Goal: Task Accomplishment & Management: Manage account settings

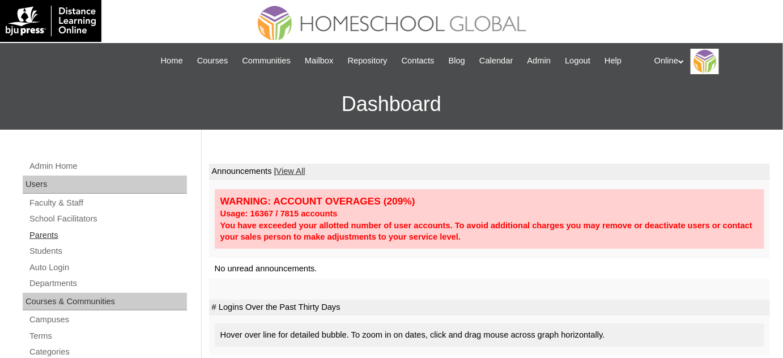
click at [56, 238] on link "Parents" at bounding box center [107, 235] width 159 height 14
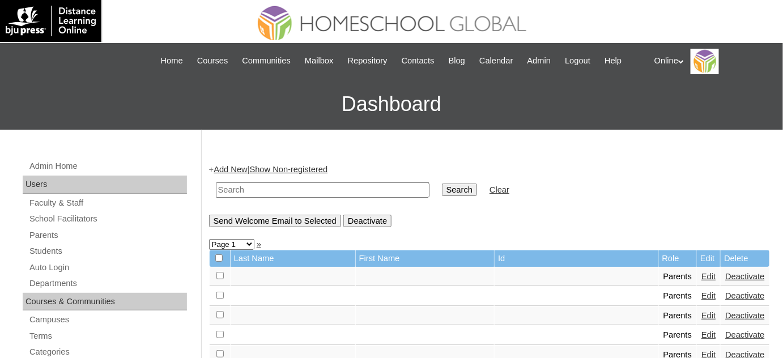
click at [301, 194] on input "text" at bounding box center [323, 189] width 214 height 15
type input "[PERSON_NAME]"
click at [442, 187] on input "Search" at bounding box center [459, 190] width 35 height 12
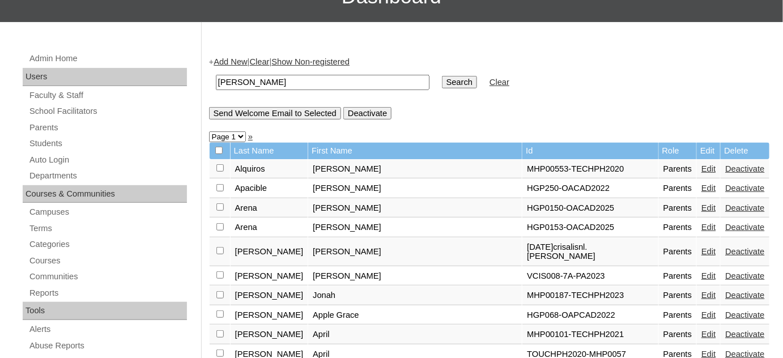
scroll to position [103, 0]
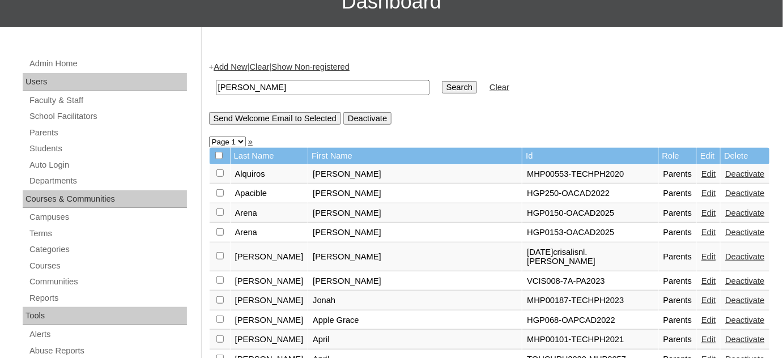
click at [305, 91] on input "[PERSON_NAME]" at bounding box center [323, 87] width 214 height 15
click at [305, 90] on input "[PERSON_NAME]" at bounding box center [323, 87] width 214 height 15
type input "arena"
click at [442, 81] on input "Search" at bounding box center [459, 87] width 35 height 12
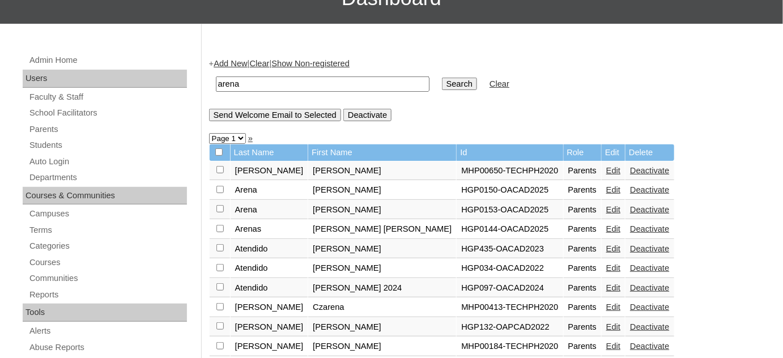
scroll to position [109, 0]
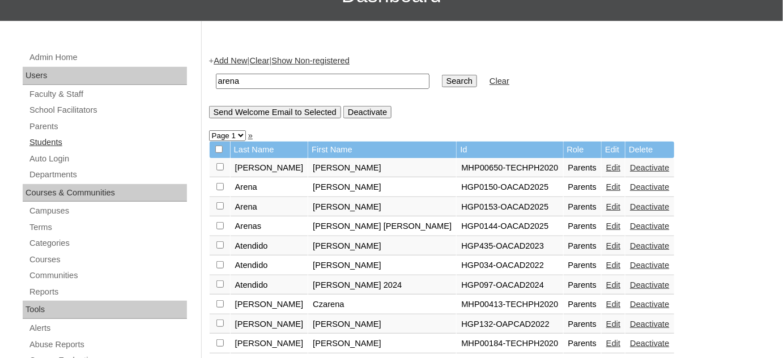
click at [95, 144] on link "Students" at bounding box center [107, 142] width 159 height 14
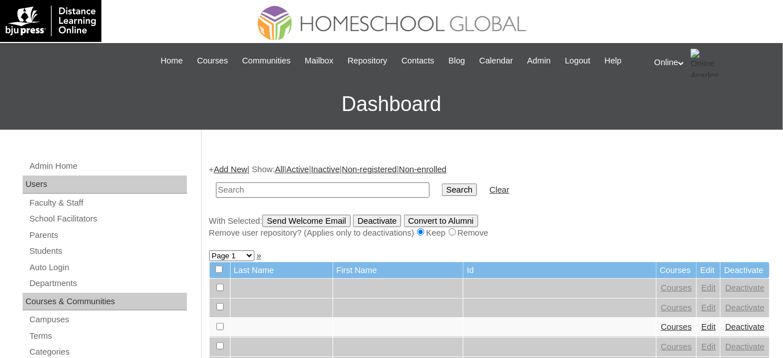
click at [232, 187] on input "text" at bounding box center [323, 189] width 214 height 15
type input "[PERSON_NAME]"
click at [442, 184] on input "Search" at bounding box center [459, 190] width 35 height 12
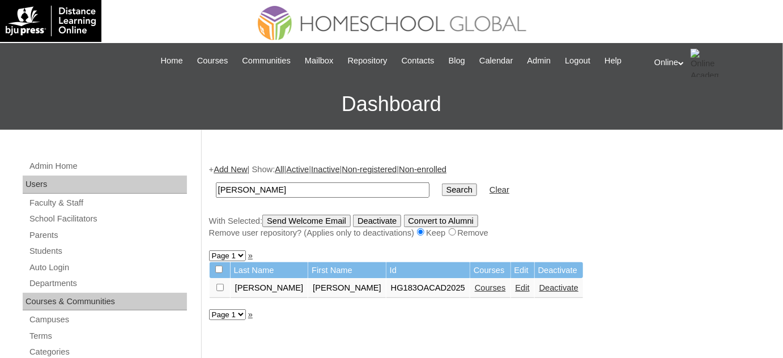
click at [515, 288] on link "Edit" at bounding box center [522, 287] width 14 height 9
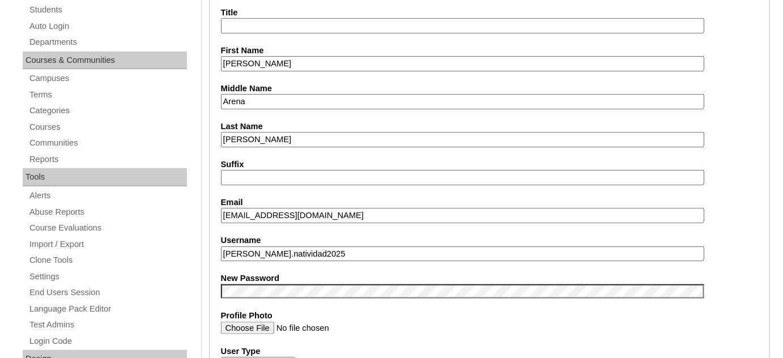
scroll to position [257, 0]
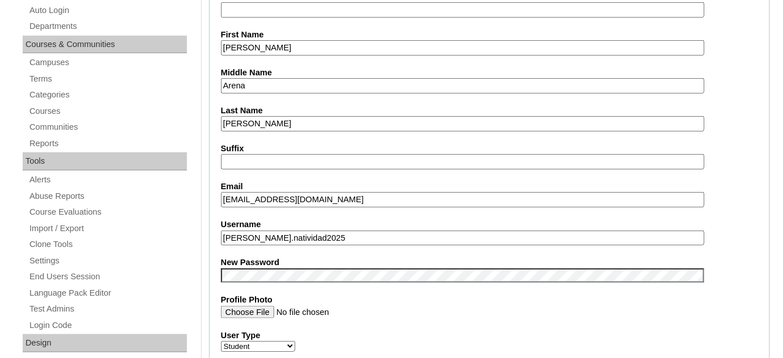
click at [392, 231] on input "[PERSON_NAME].natividad2025" at bounding box center [462, 238] width 483 height 15
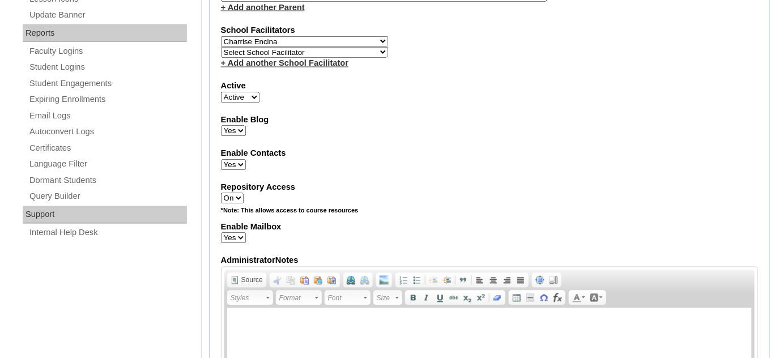
scroll to position [515, 0]
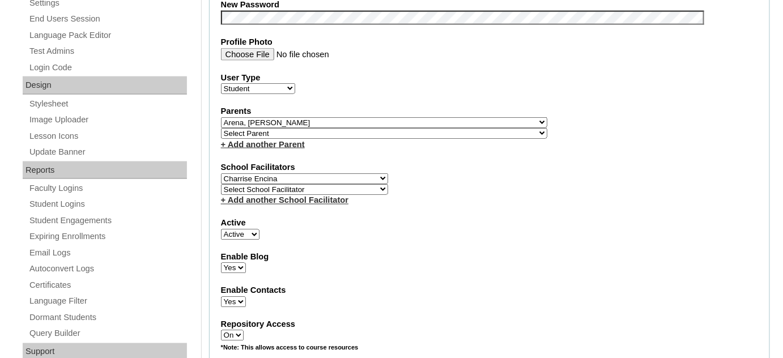
click at [364, 139] on div "+ Add another Parent" at bounding box center [489, 145] width 537 height 12
click at [365, 128] on select "Select Parent , , , , , , , , , , , , , , , , , , , , , , , , , , , , , , , , ,…" at bounding box center [384, 133] width 326 height 11
select select "43443"
click at [221, 128] on select "Select Parent , , , , , , , , , , , , , , , , , , , , , , , , , , , , , , , , ,…" at bounding box center [384, 133] width 326 height 11
click at [411, 117] on select "Select Parent , , , , , , , , , , , , , , , , , , , , , , , , , , , , , , , , ,…" at bounding box center [384, 122] width 326 height 11
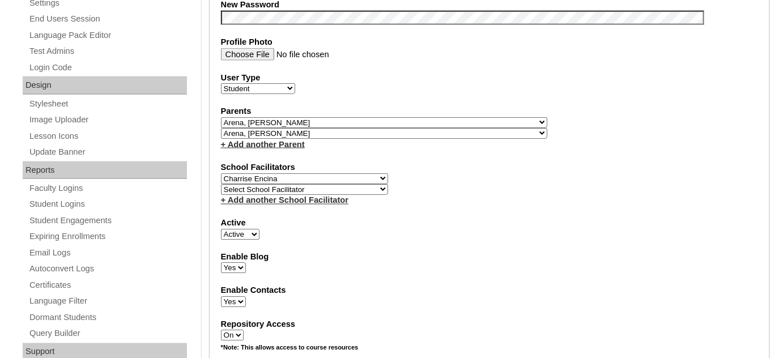
click at [221, 117] on select "Select Parent , , , , , , , , , , , , , , , , , , , , , , , , , , , , , , , , ,…" at bounding box center [384, 122] width 326 height 11
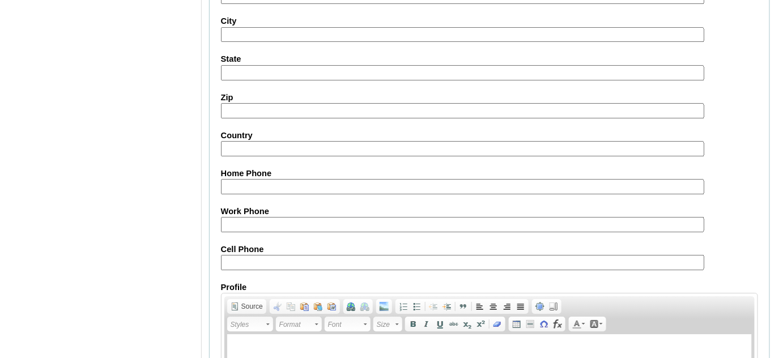
scroll to position [1360, 0]
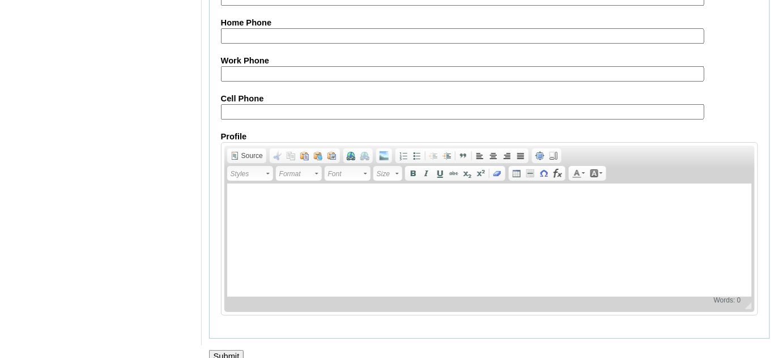
click at [236, 350] on input "Submit" at bounding box center [226, 356] width 35 height 12
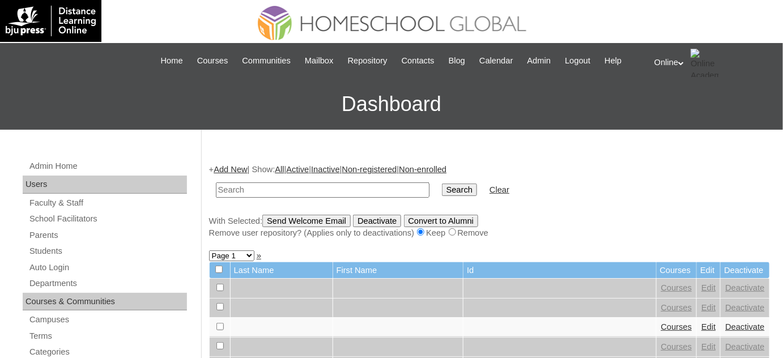
click at [299, 189] on input "text" at bounding box center [323, 189] width 214 height 15
type input "sophia haley"
click at [442, 186] on input "Search" at bounding box center [459, 190] width 35 height 12
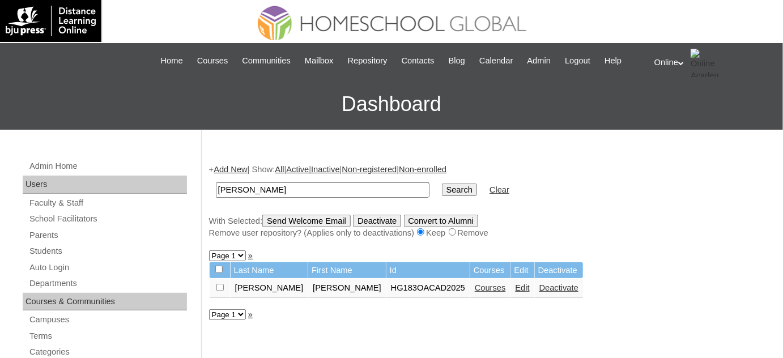
click at [475, 287] on link "Courses" at bounding box center [490, 287] width 31 height 9
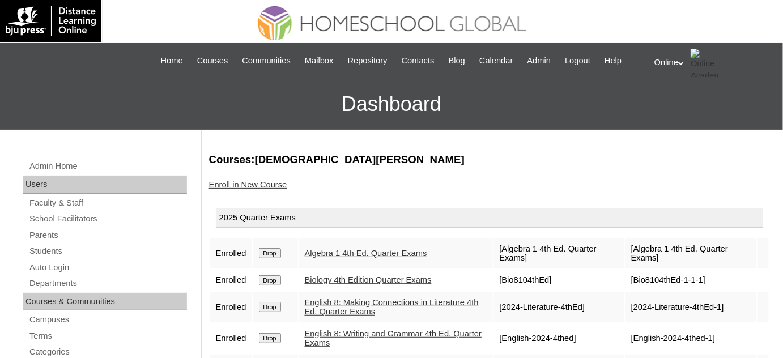
click at [671, 55] on div "Online My Profile My Settings Logout" at bounding box center [712, 63] width 117 height 28
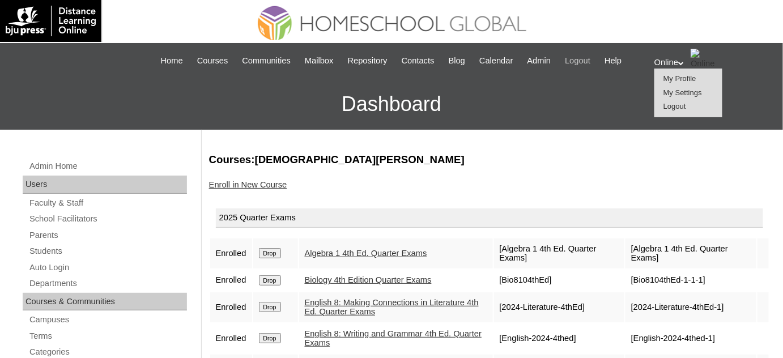
click at [587, 64] on span "Logout" at bounding box center [577, 60] width 25 height 13
